Goal: Task Accomplishment & Management: Manage account settings

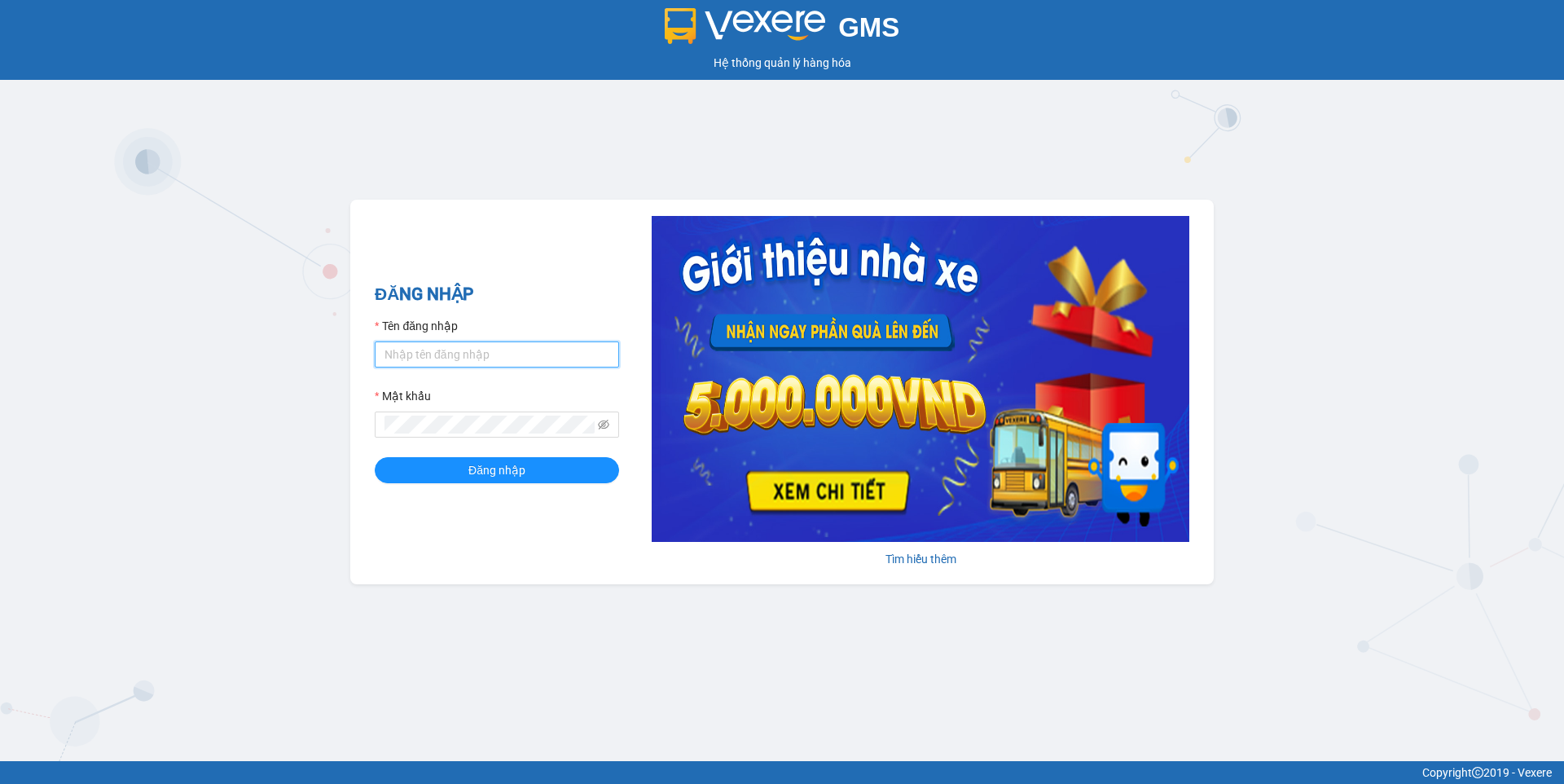
click at [417, 357] on input "Tên đăng nhập" at bounding box center [497, 354] width 244 height 26
type input "ngocrg.thienthanh"
click at [375, 457] on button "Đăng nhập" at bounding box center [497, 469] width 244 height 26
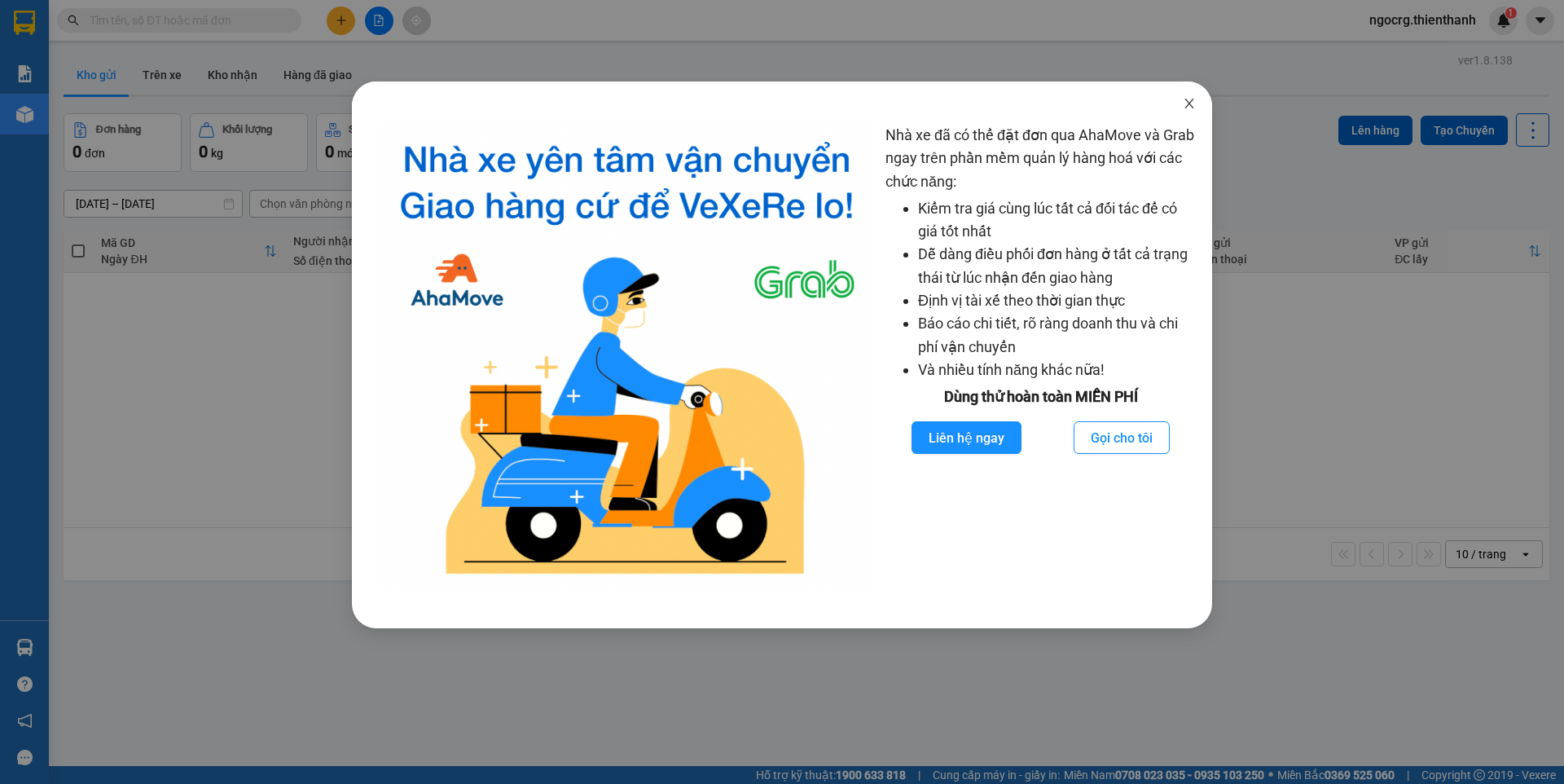
click at [1189, 100] on icon "close" at bounding box center [1189, 103] width 13 height 13
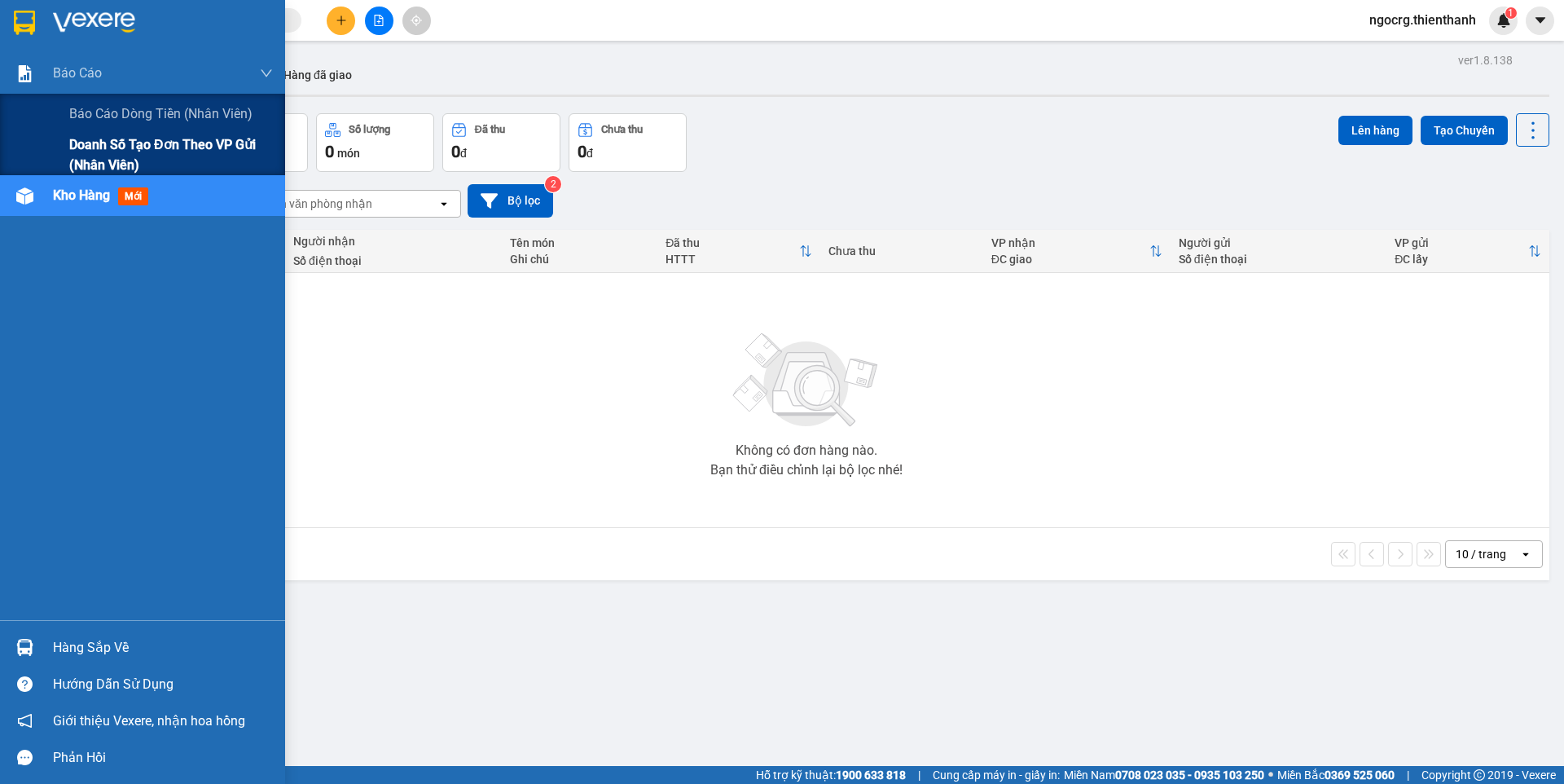
click at [110, 145] on span "Doanh số tạo đơn theo VP gửi (nhân viên)" at bounding box center [171, 155] width 204 height 41
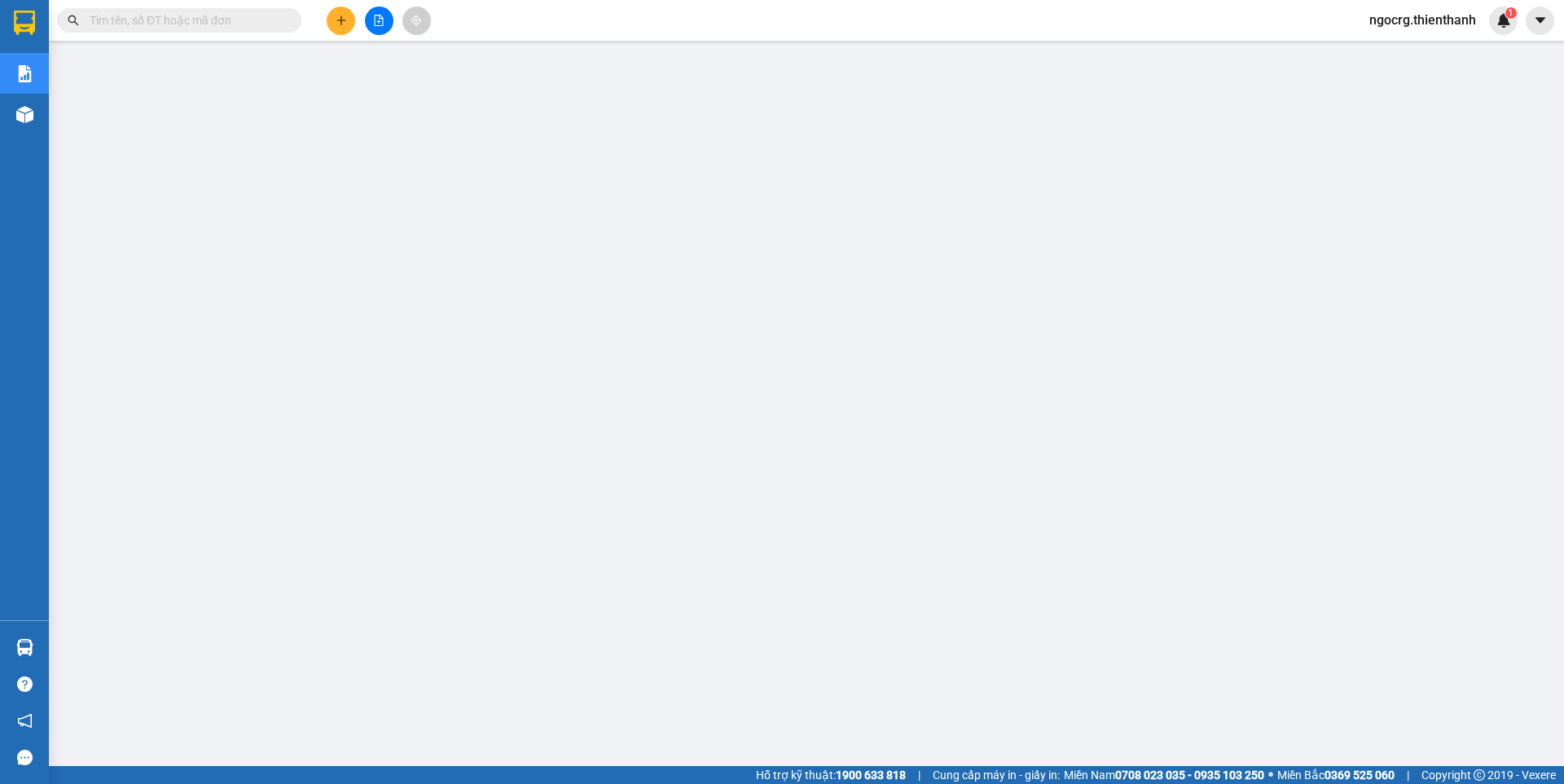
scroll to position [25, 0]
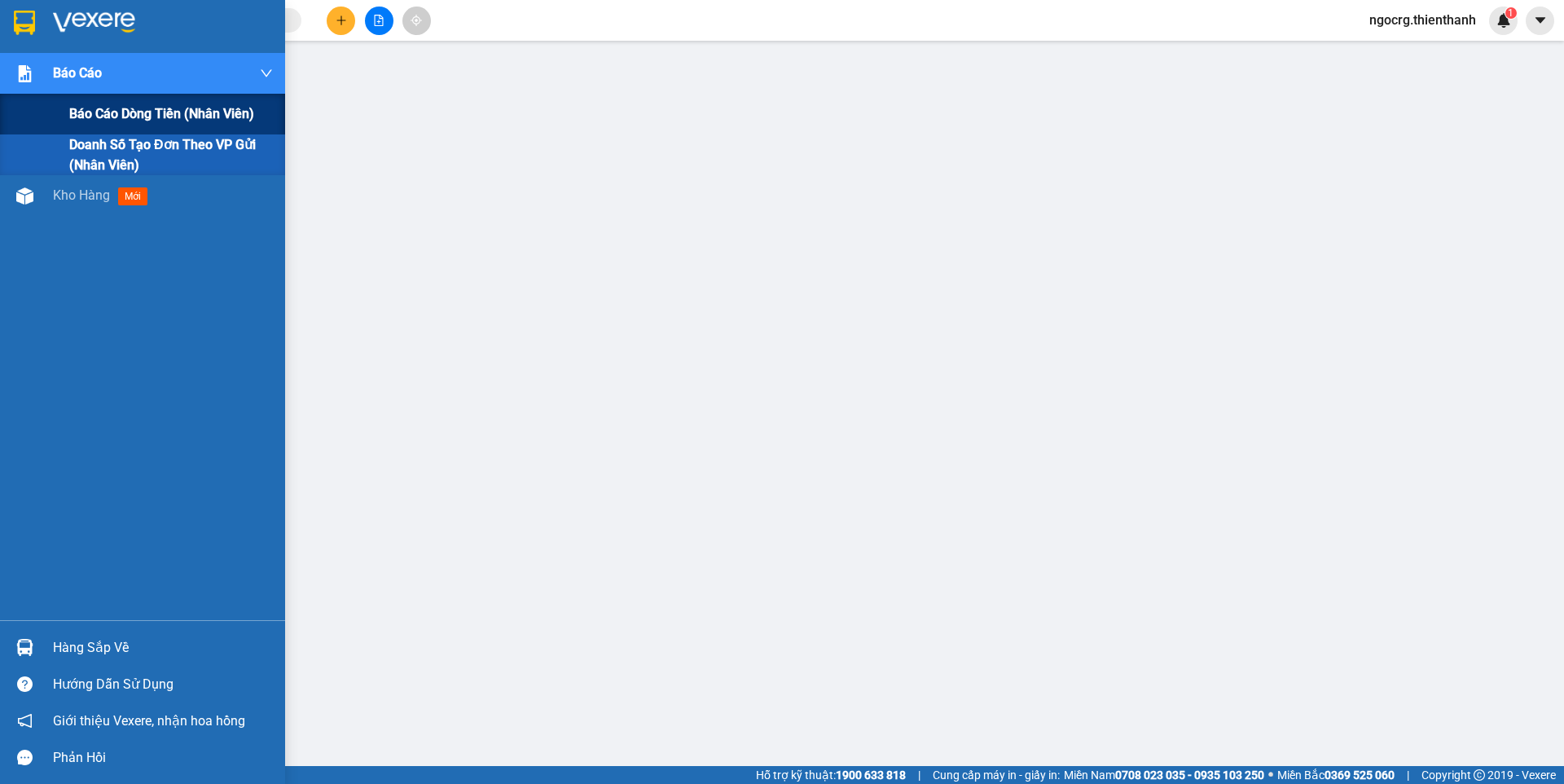
click at [166, 115] on span "Báo cáo dòng tiền (nhân viên)" at bounding box center [162, 113] width 185 height 20
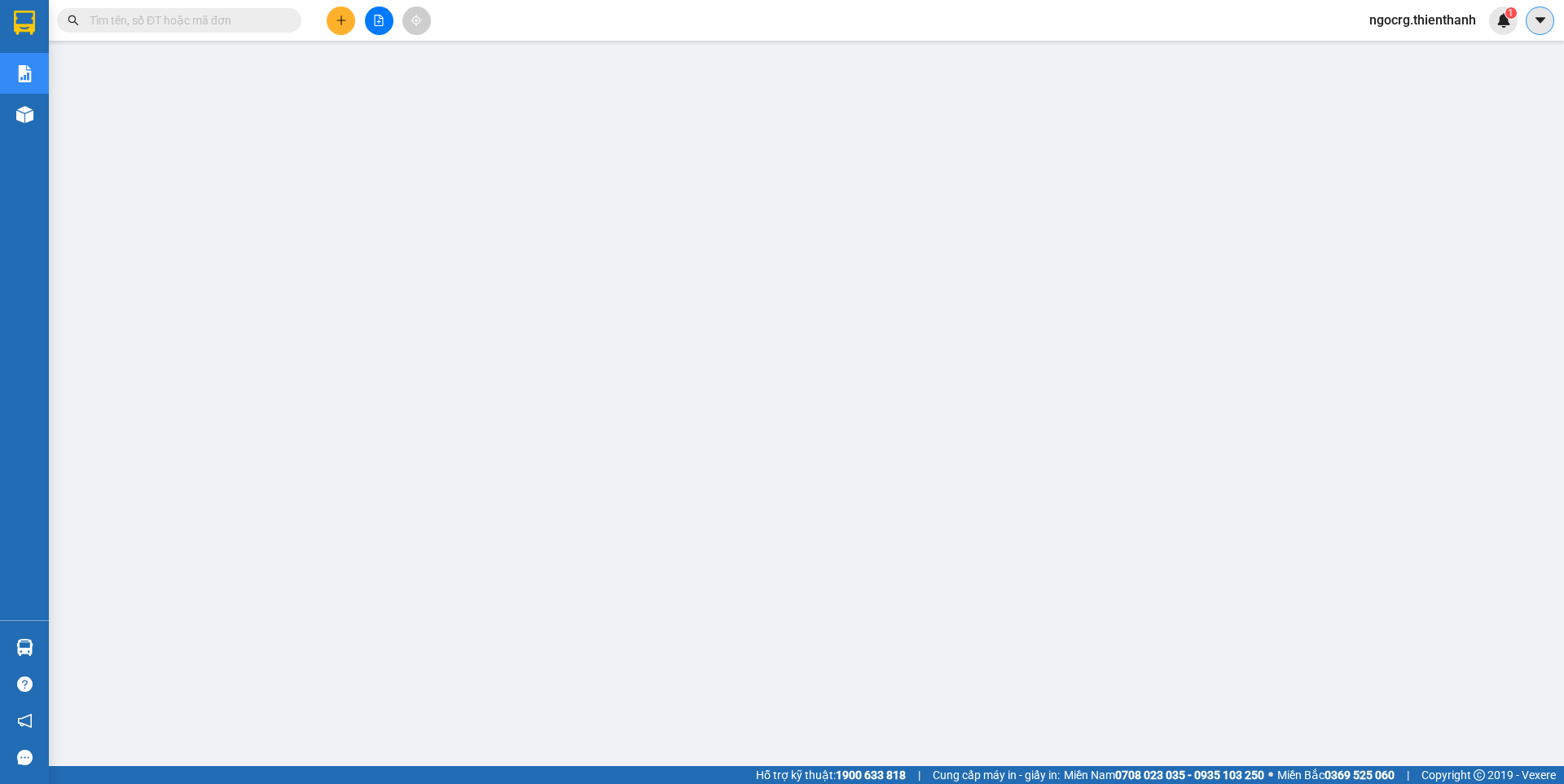
click at [1536, 23] on icon "caret-down" at bounding box center [1540, 19] width 14 height 14
click at [1427, 22] on span "ngocrg.thienthanh" at bounding box center [1423, 20] width 133 height 20
click at [1416, 50] on span "Đăng xuất" at bounding box center [1430, 50] width 100 height 18
